Goal: Transaction & Acquisition: Purchase product/service

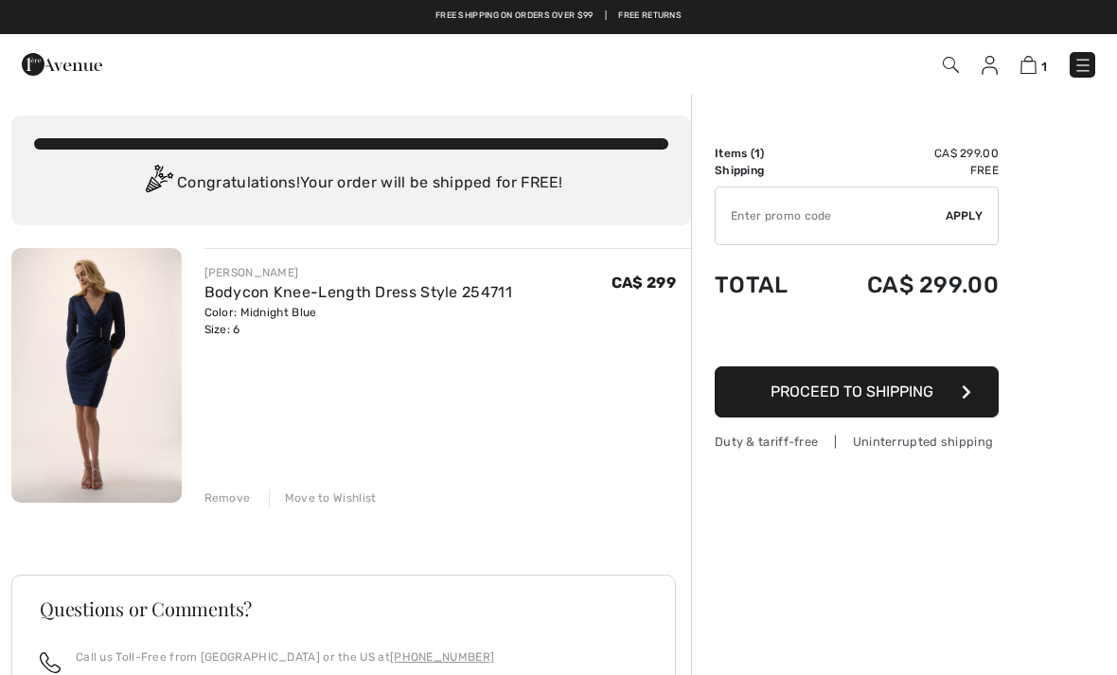
click at [94, 386] on img at bounding box center [96, 375] width 170 height 255
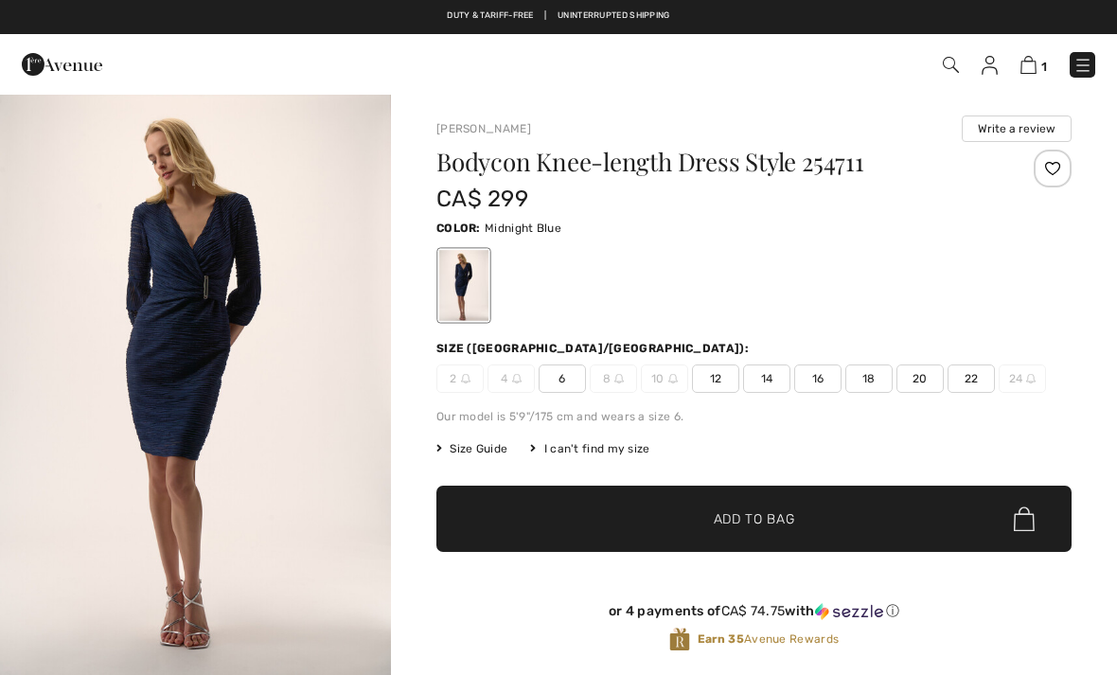
checkbox input "true"
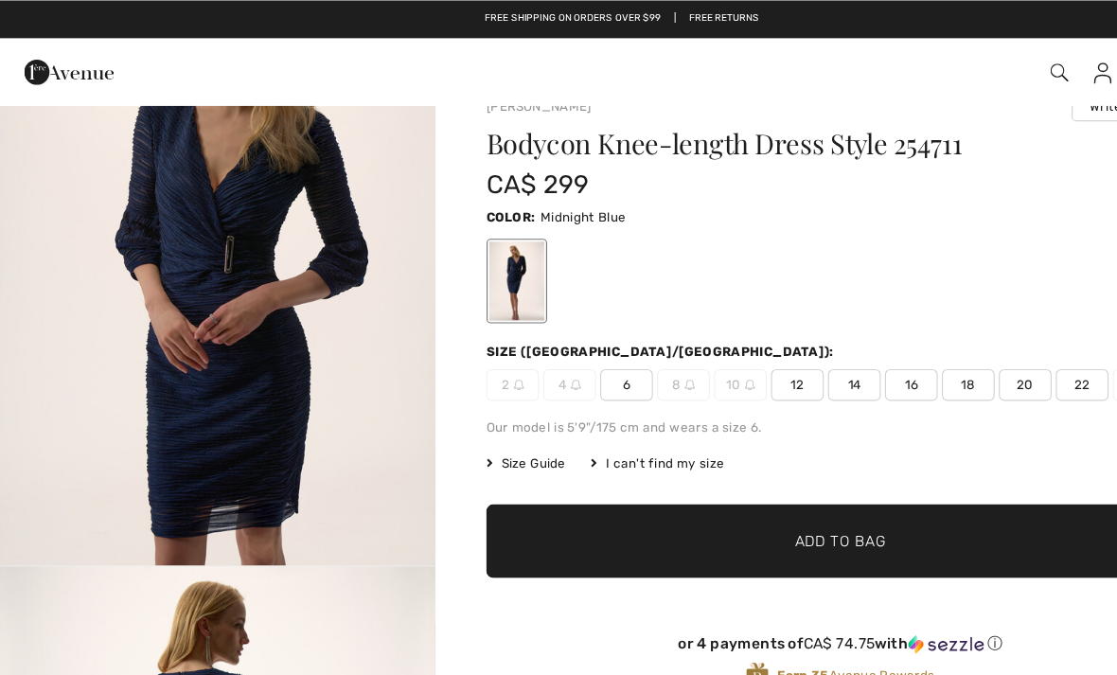
scroll to position [32, 0]
